Goal: Browse casually: Explore the website without a specific task or goal

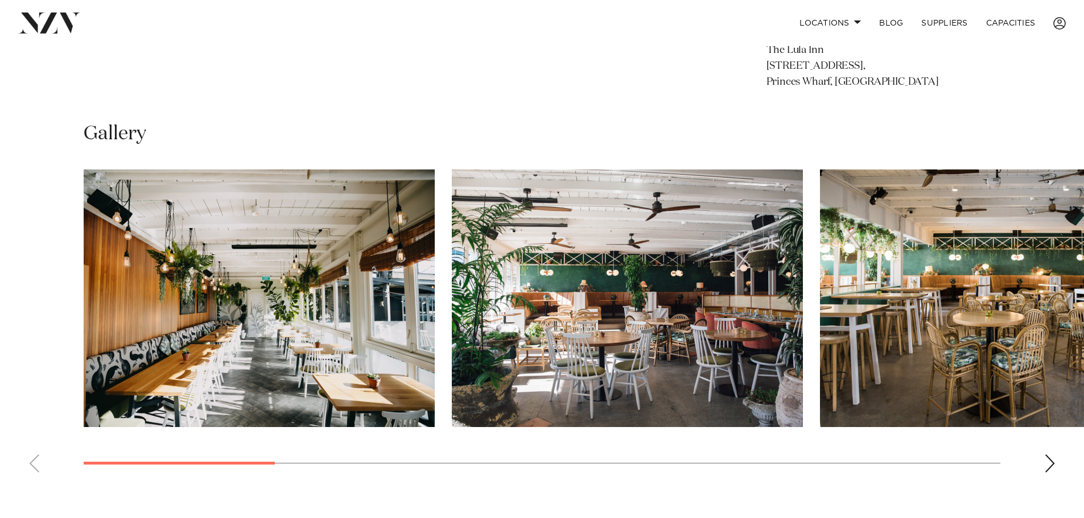
scroll to position [797, 0]
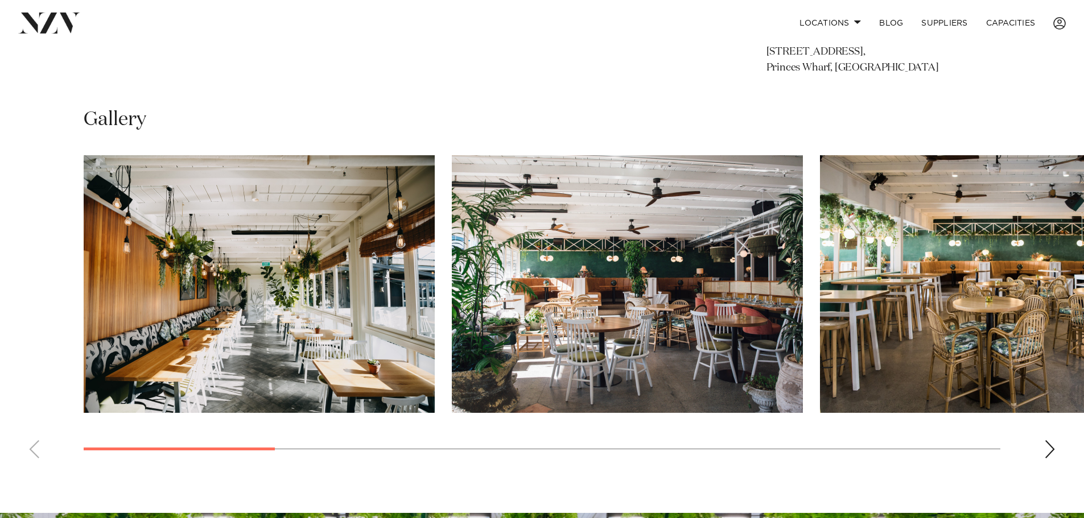
click at [1051, 459] on div "Next slide" at bounding box center [1049, 449] width 11 height 18
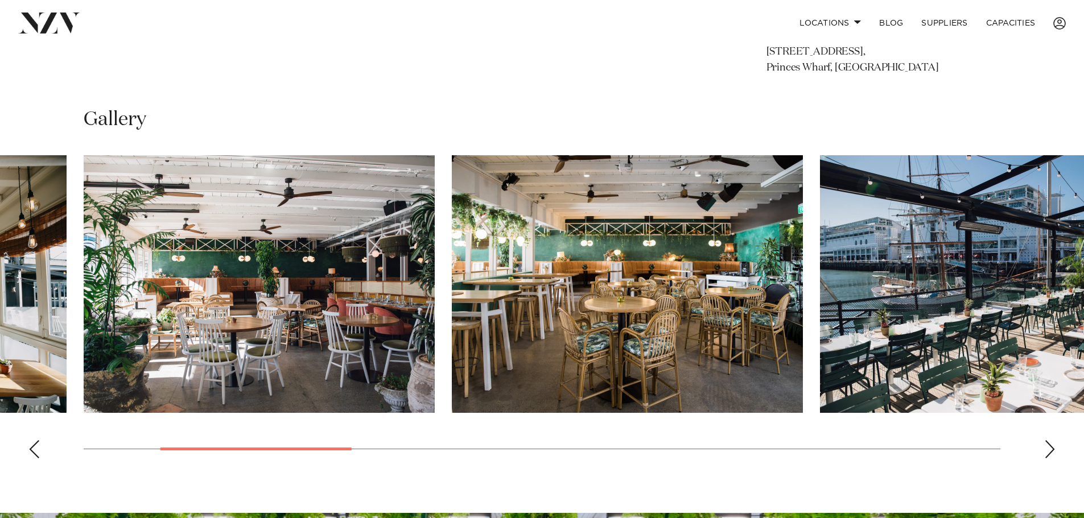
click at [1051, 459] on div "Next slide" at bounding box center [1049, 449] width 11 height 18
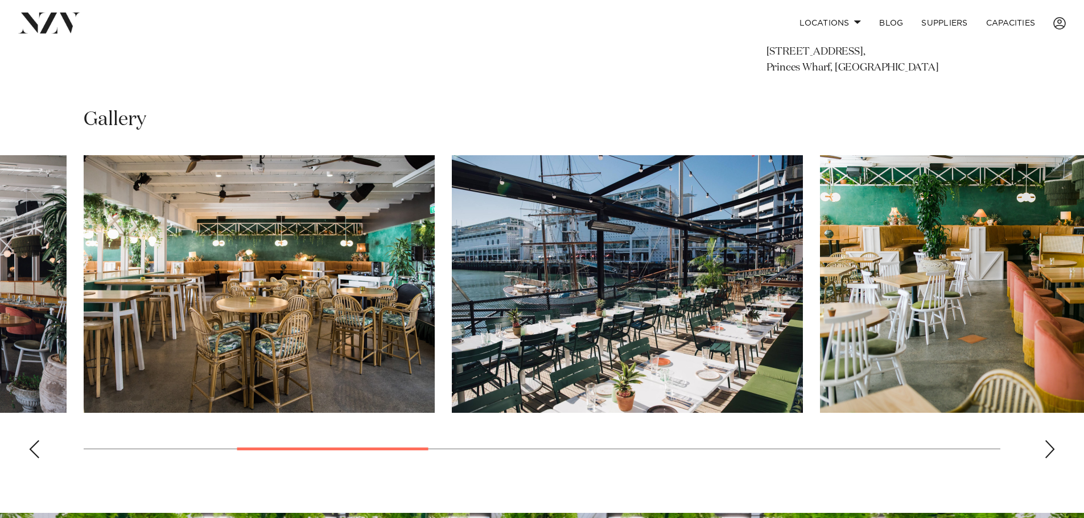
click at [1051, 459] on div "Next slide" at bounding box center [1049, 449] width 11 height 18
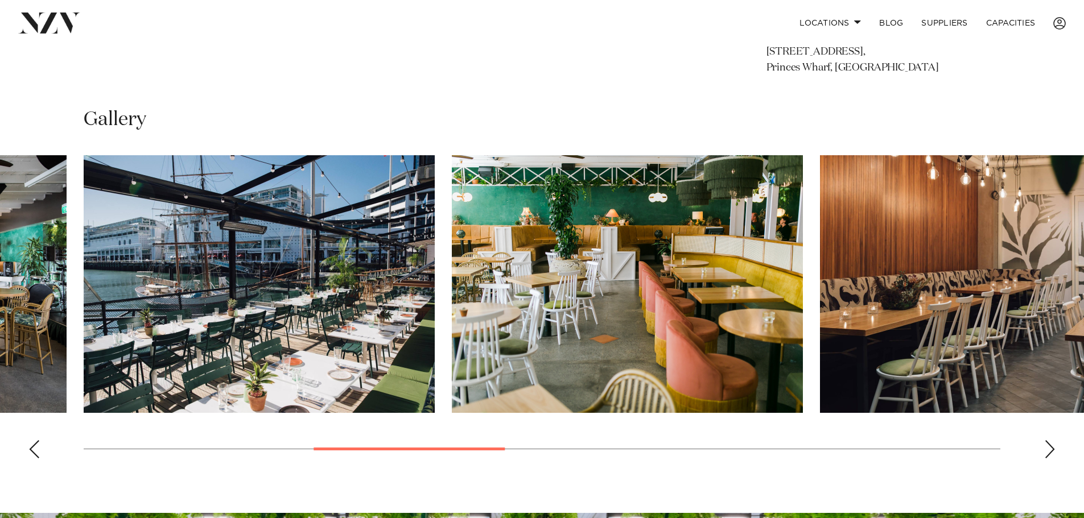
click at [1051, 459] on div "Next slide" at bounding box center [1049, 449] width 11 height 18
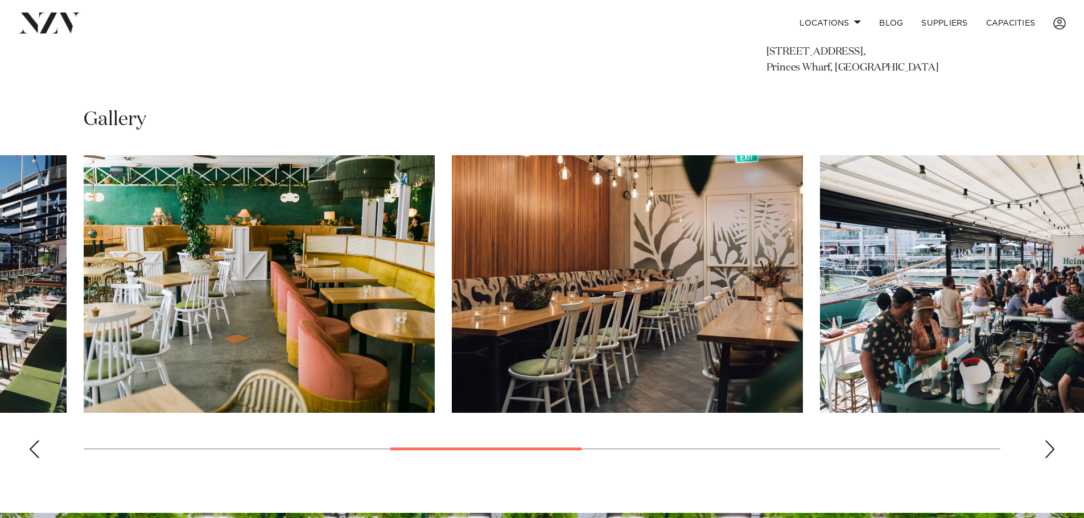
click at [1051, 459] on div "Next slide" at bounding box center [1049, 449] width 11 height 18
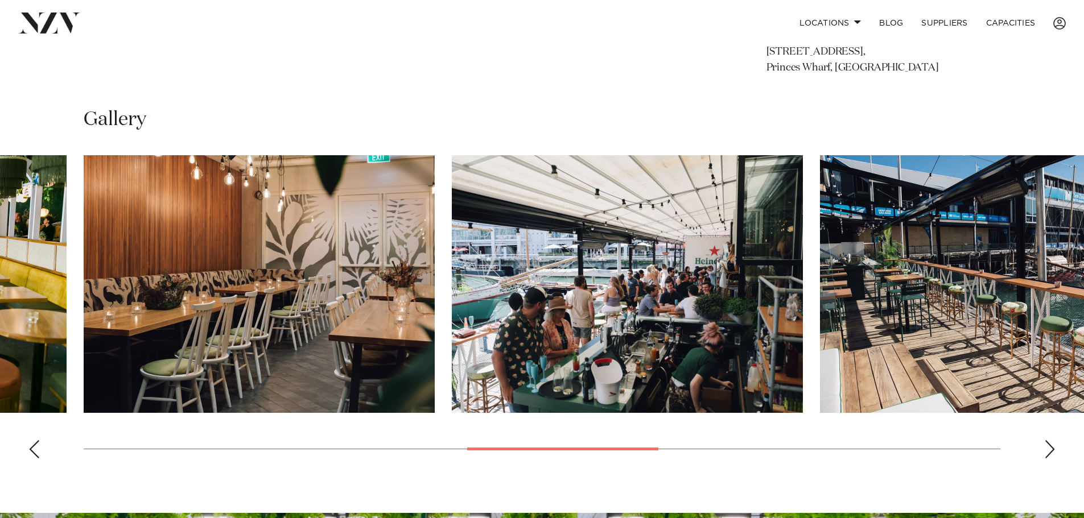
click at [1051, 459] on div "Next slide" at bounding box center [1049, 449] width 11 height 18
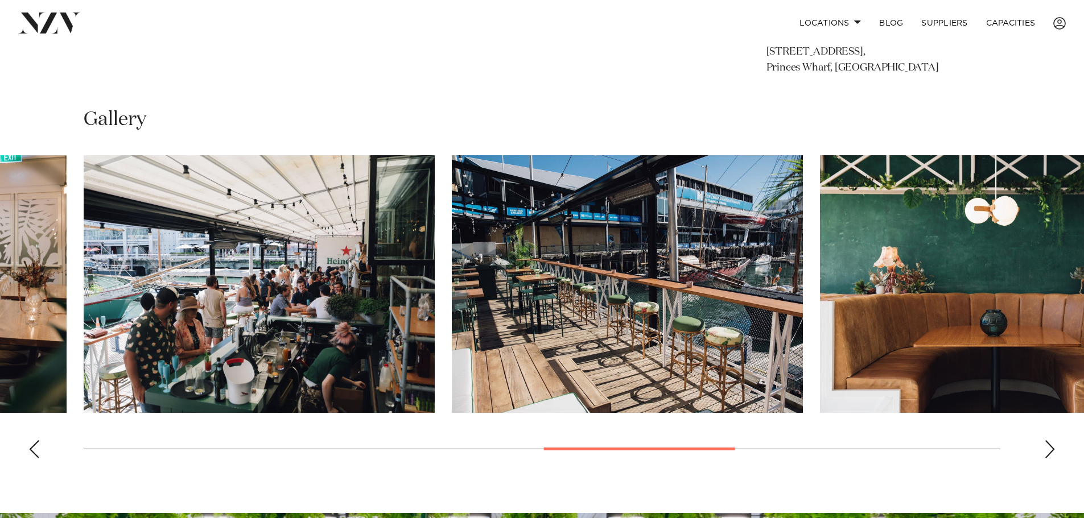
click at [1051, 459] on div "Next slide" at bounding box center [1049, 449] width 11 height 18
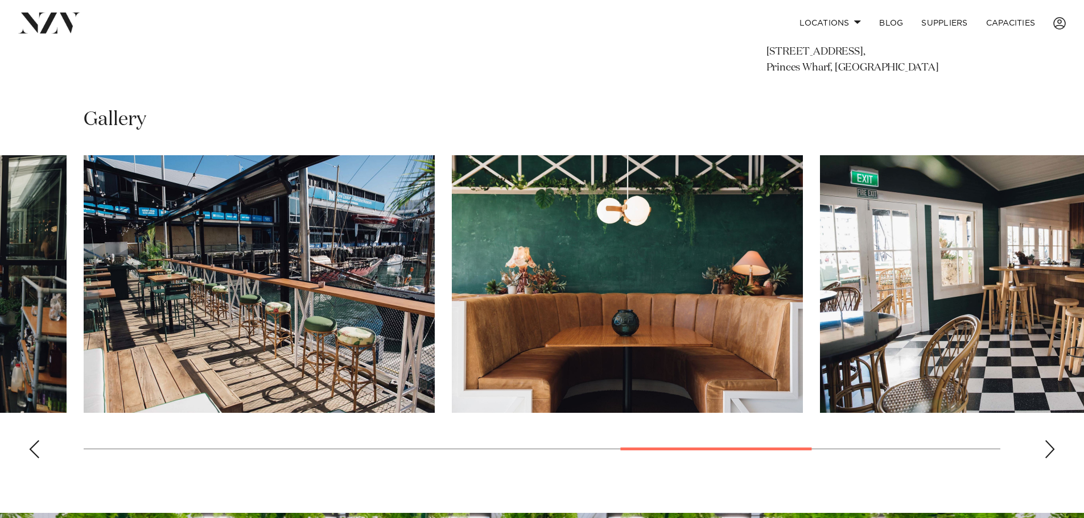
click at [1051, 459] on div "Next slide" at bounding box center [1049, 449] width 11 height 18
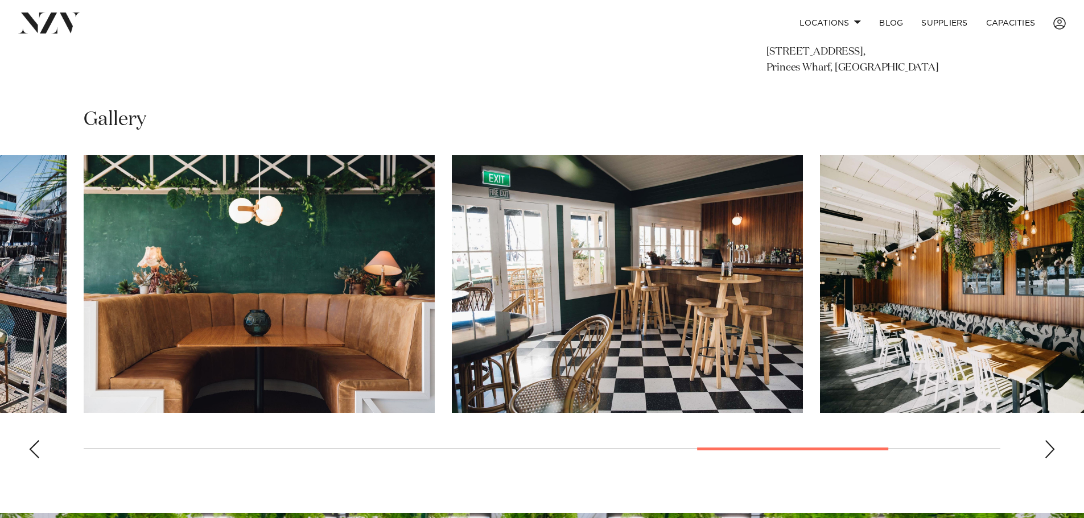
click at [1051, 459] on div "Next slide" at bounding box center [1049, 449] width 11 height 18
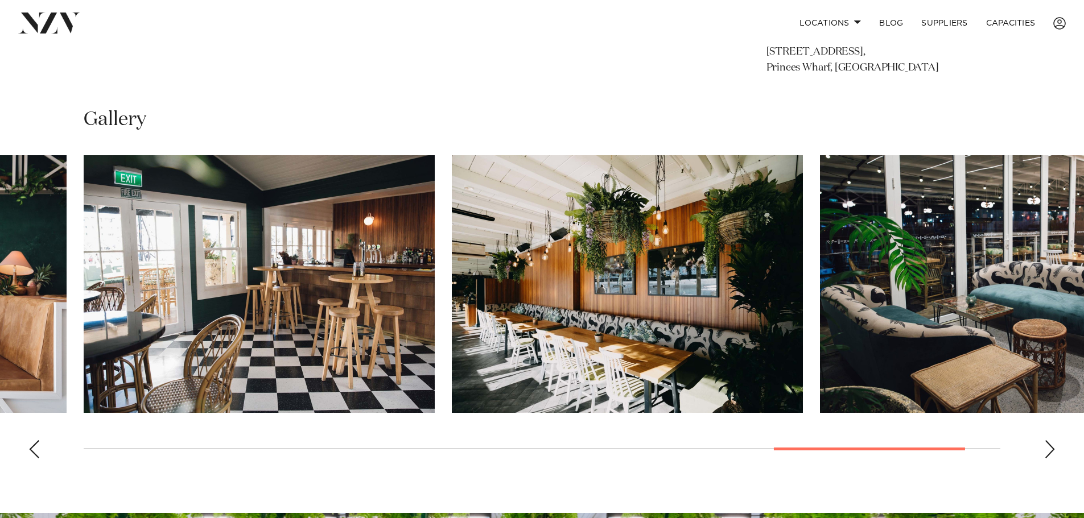
click at [1051, 459] on div "Next slide" at bounding box center [1049, 449] width 11 height 18
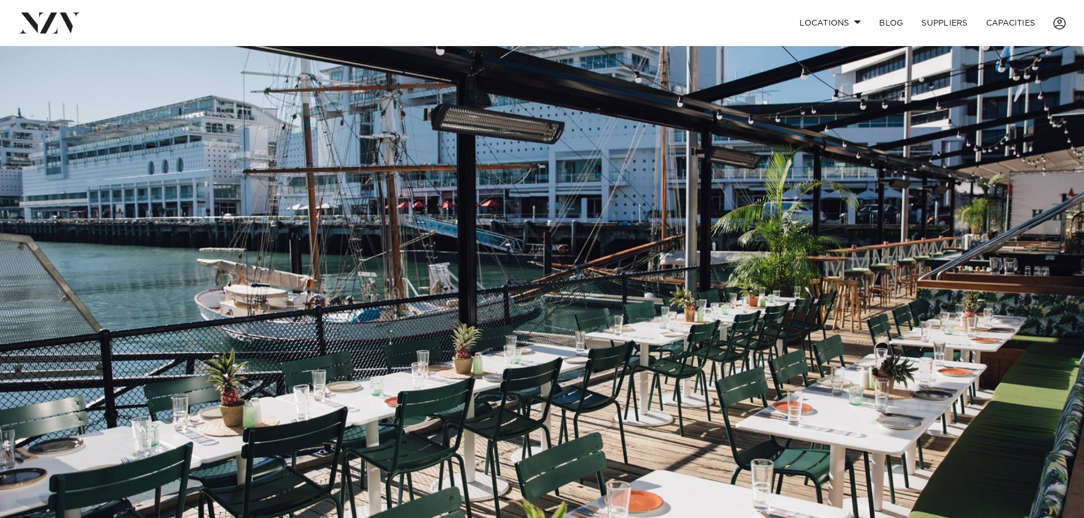
scroll to position [0, 0]
